Goal: Task Accomplishment & Management: Complete application form

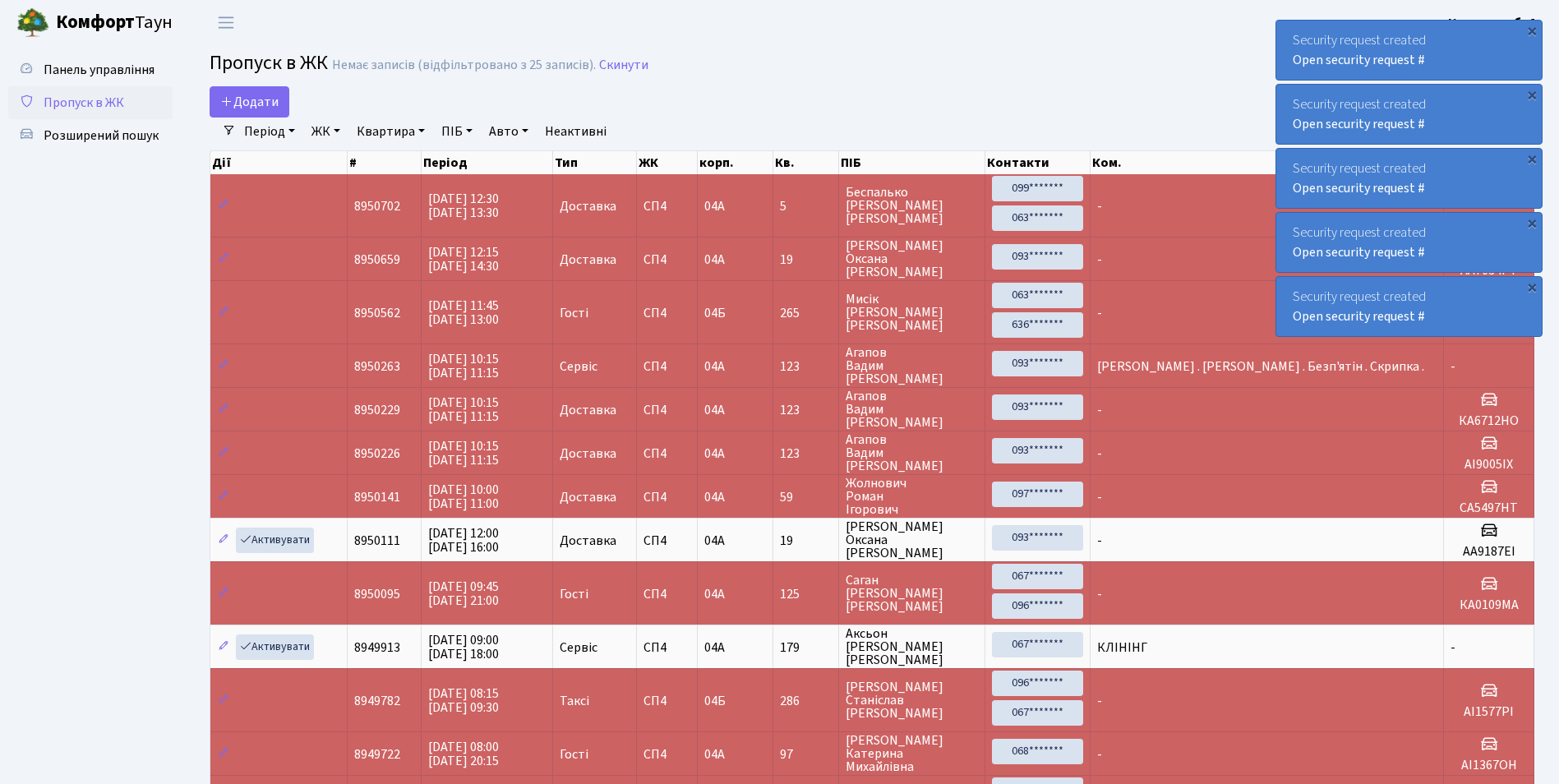
select select "25"
click at [257, 102] on span "Додати" at bounding box center [249, 102] width 58 height 18
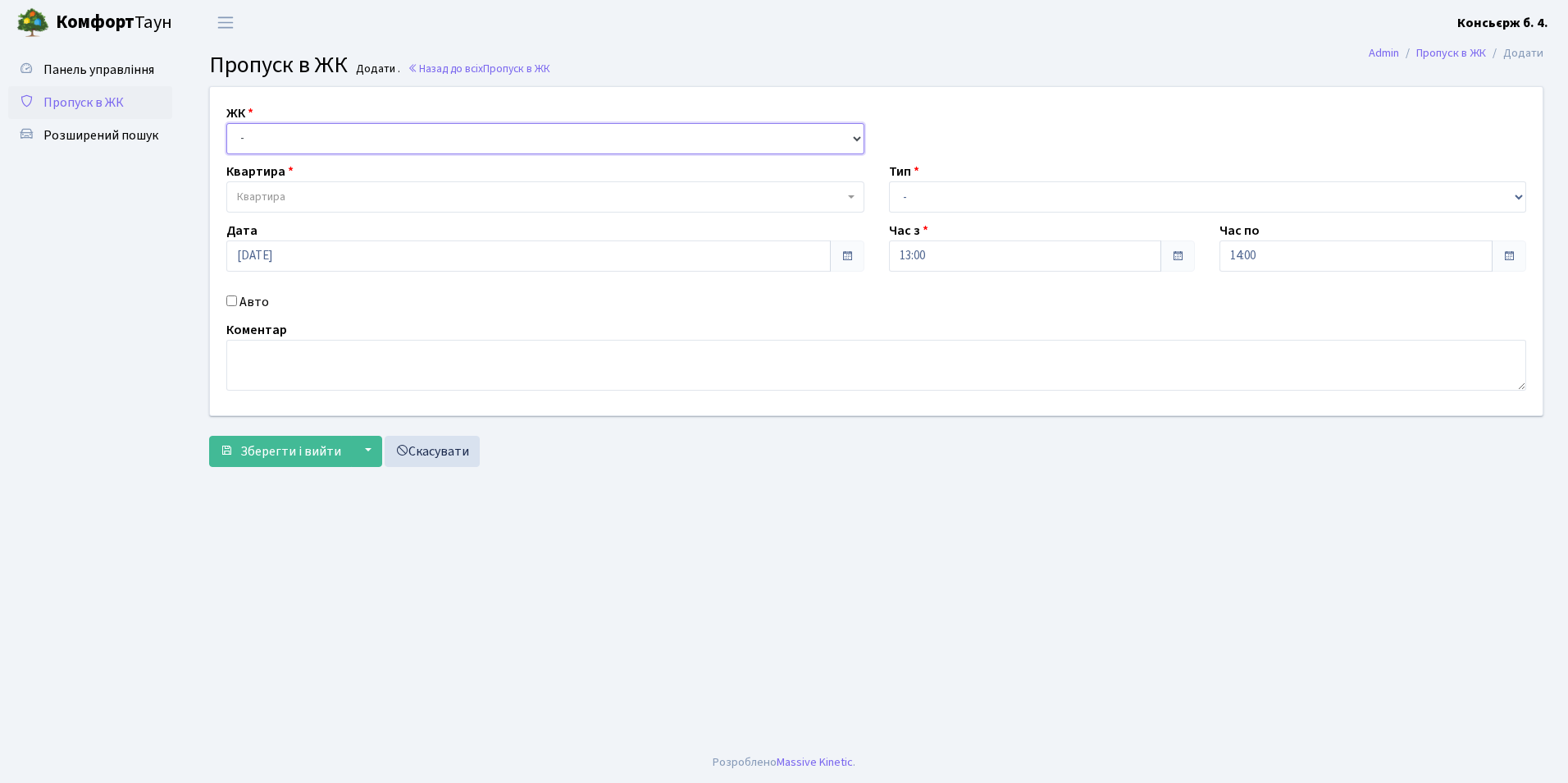
click at [464, 137] on select "- СП4, Столичне шосе, 5" at bounding box center [545, 138] width 638 height 32
select select "325"
click at [226, 123] on select "- СП4, Столичне шосе, 5" at bounding box center [545, 138] width 638 height 32
select select
click at [418, 202] on span "Квартира" at bounding box center [540, 197] width 607 height 17
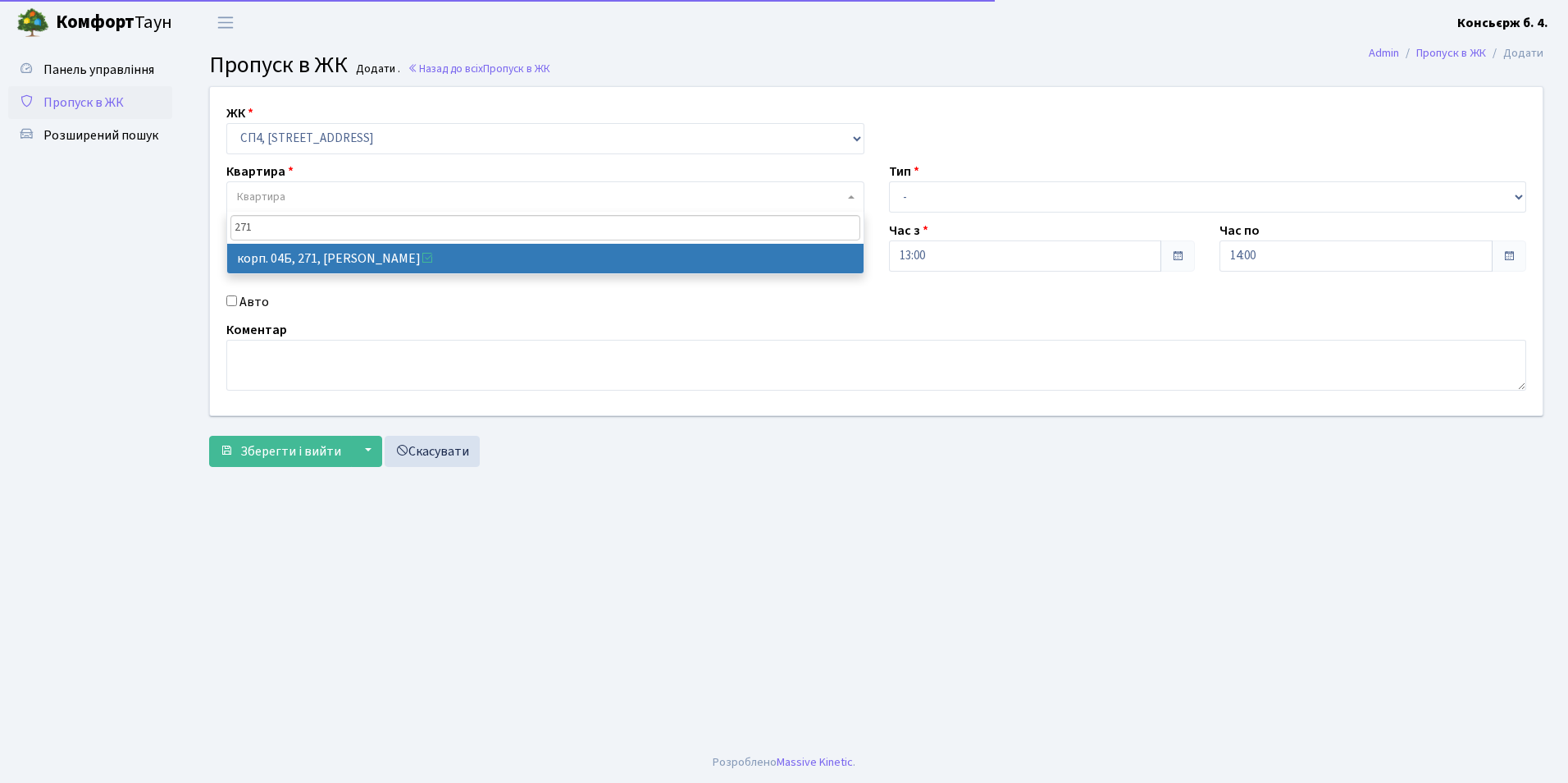
type input "271"
select select "21299"
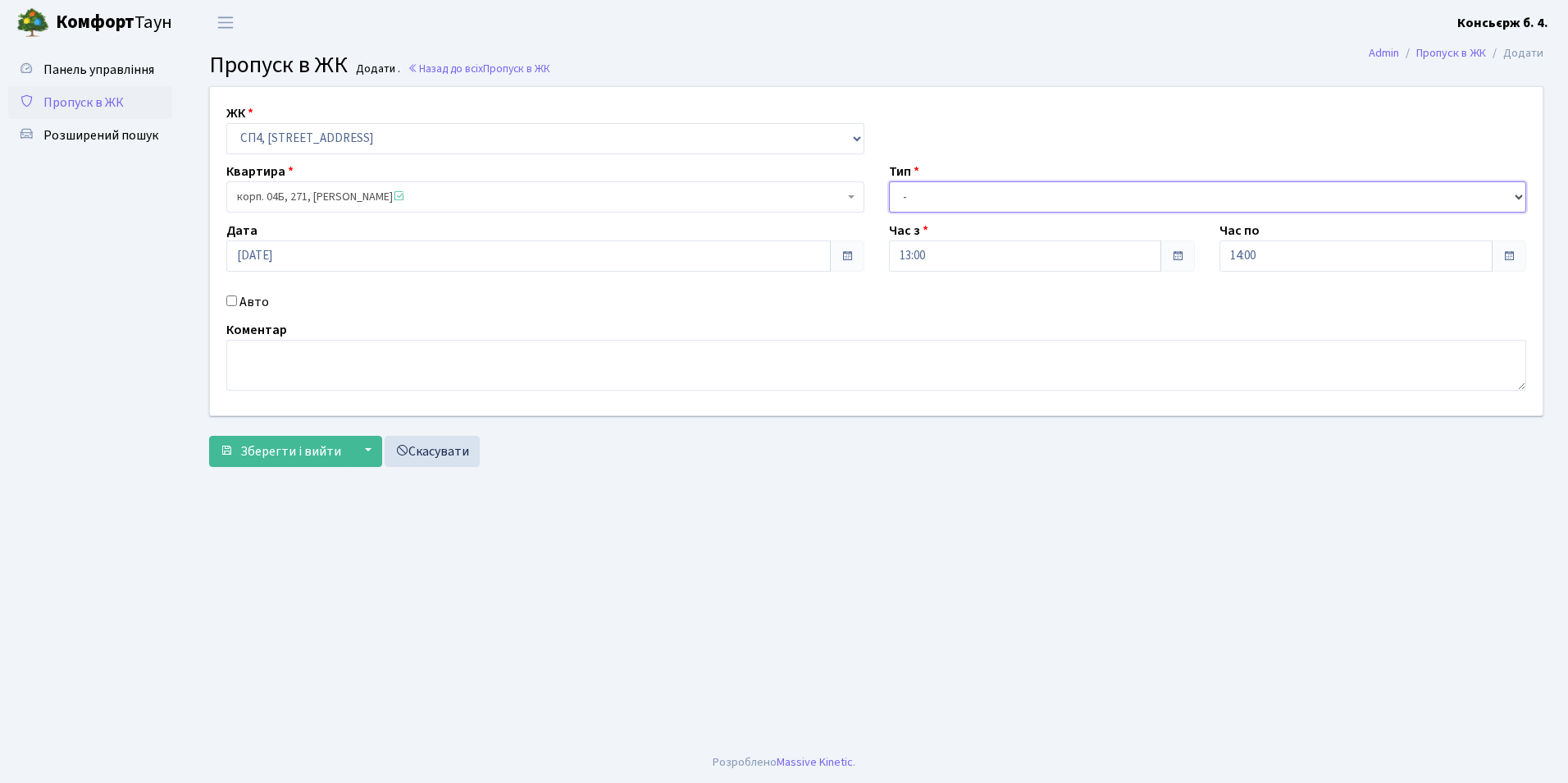
click at [992, 201] on select "- Доставка Таксі Гості Сервіс" at bounding box center [1207, 197] width 638 height 32
select select "18"
click at [888, 181] on select "- Доставка Таксі Гості Сервіс" at bounding box center [1207, 197] width 638 height 32
click at [1350, 262] on input "14:00" at bounding box center [1356, 256] width 273 height 32
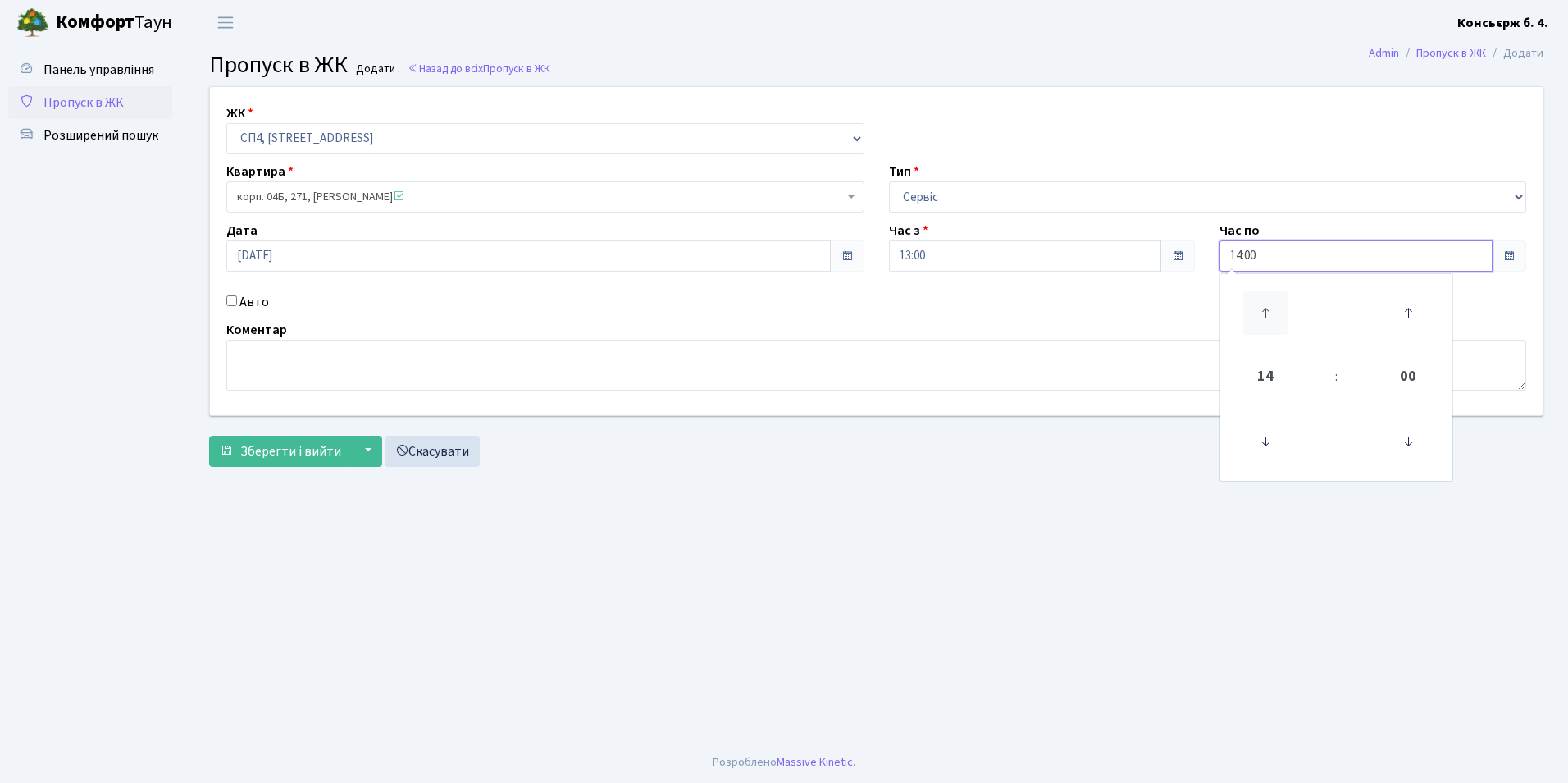
click at [1250, 310] on icon at bounding box center [1265, 312] width 44 height 44
type input "17:00"
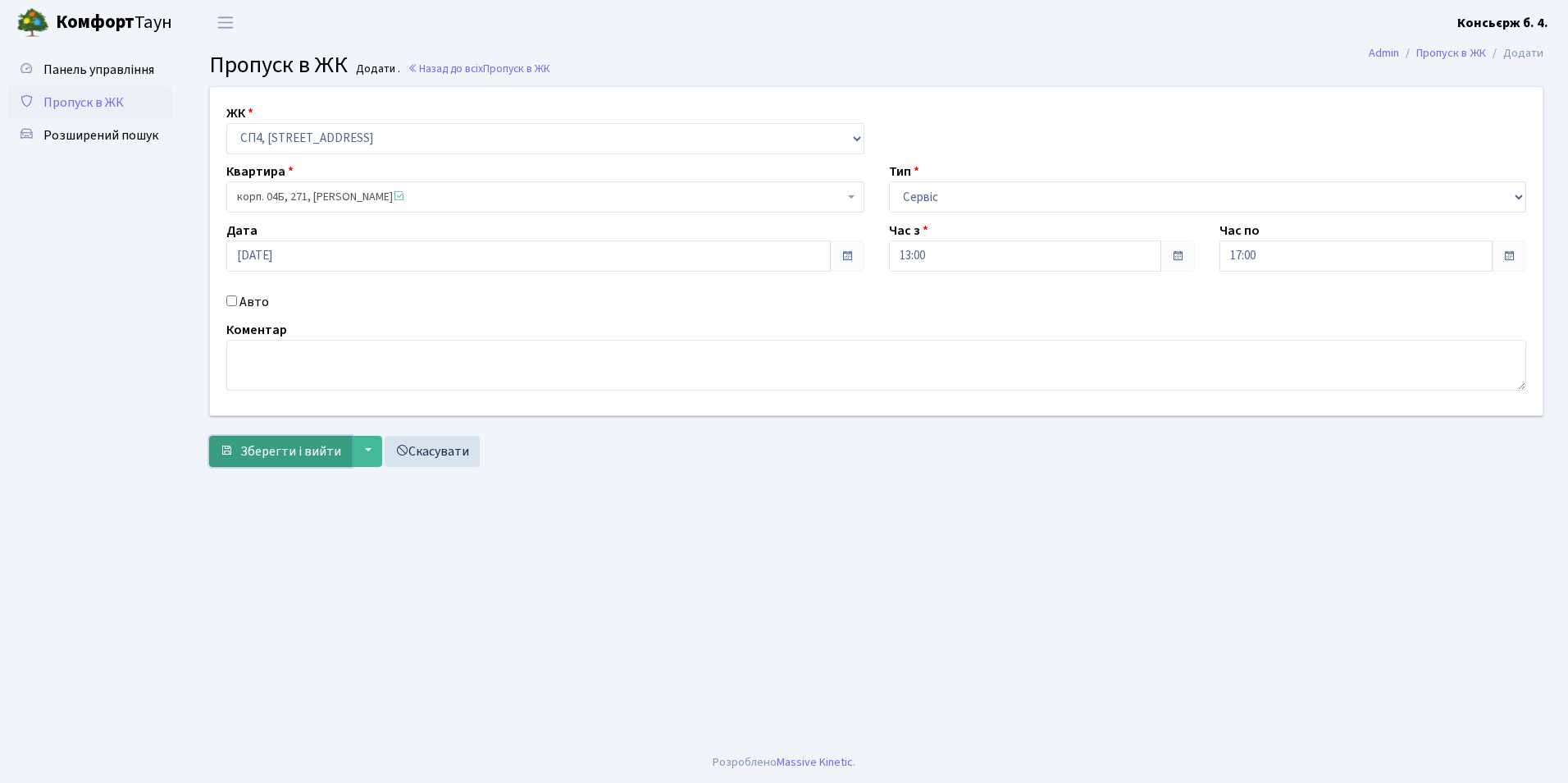
click at [253, 446] on span "Зберегти і вийти" at bounding box center [290, 451] width 101 height 18
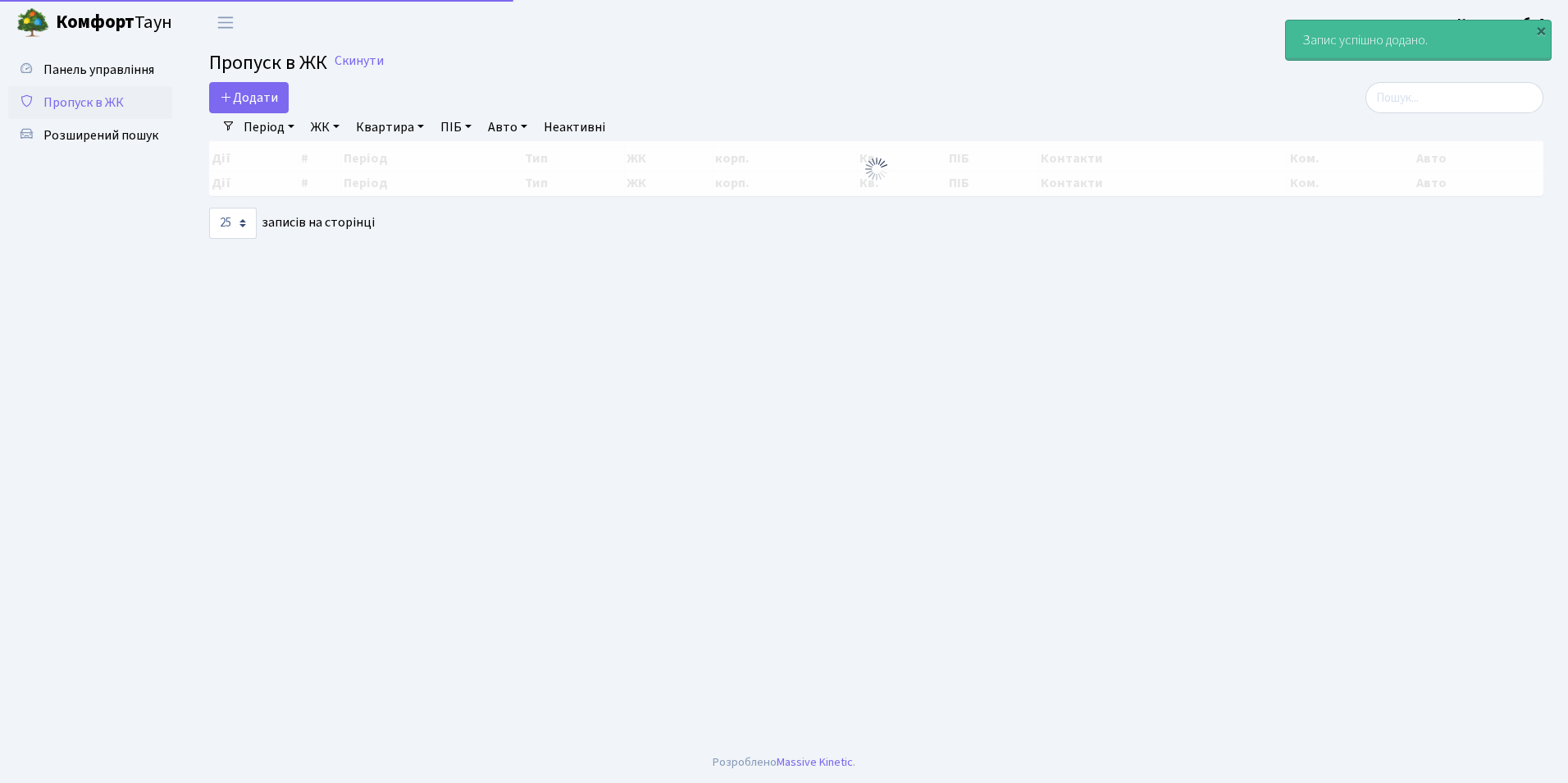
select select "25"
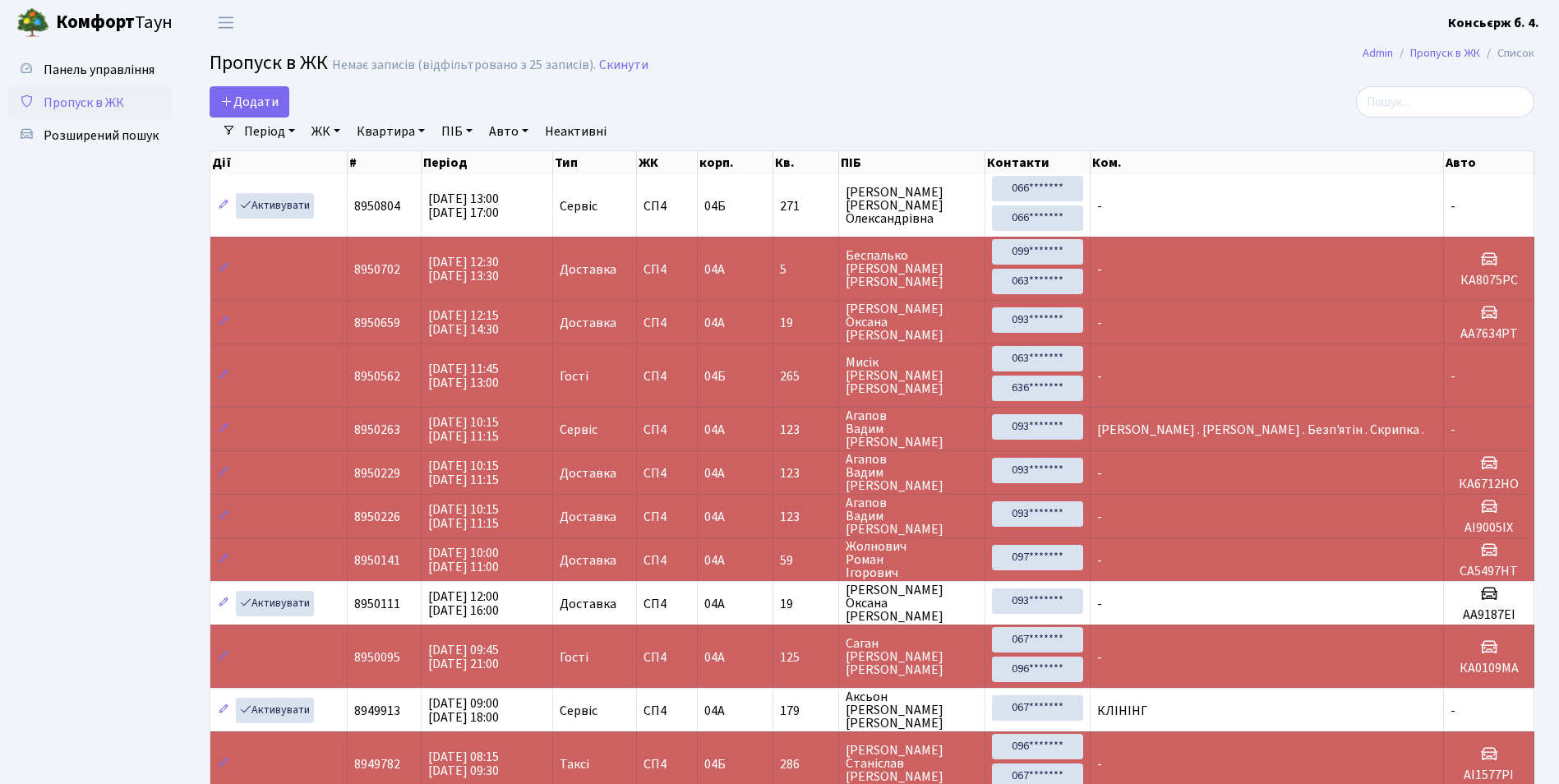
click at [102, 112] on link "Пропуск в ЖК" at bounding box center [90, 102] width 164 height 33
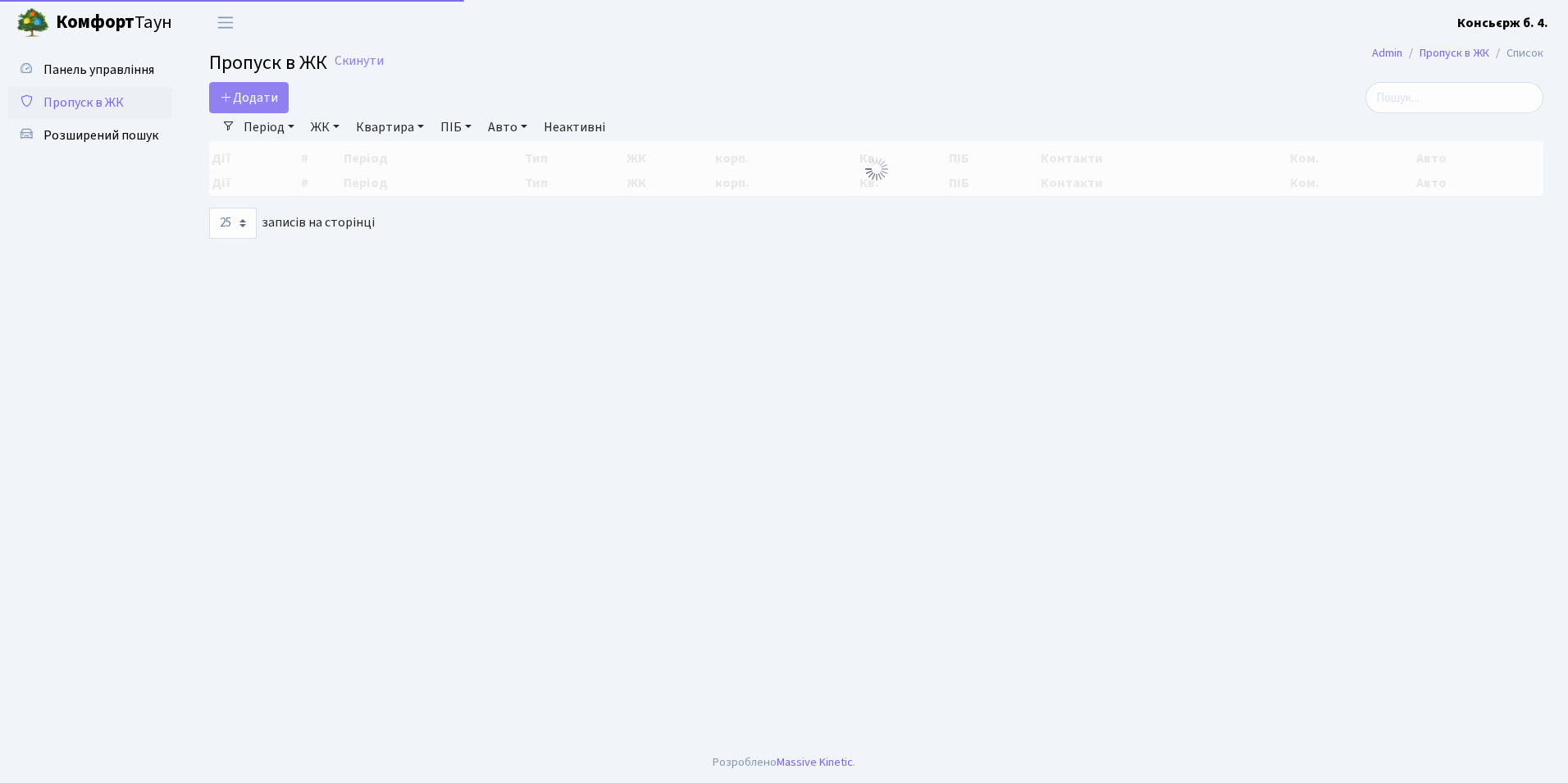
select select "25"
